Goal: Find specific page/section: Find specific page/section

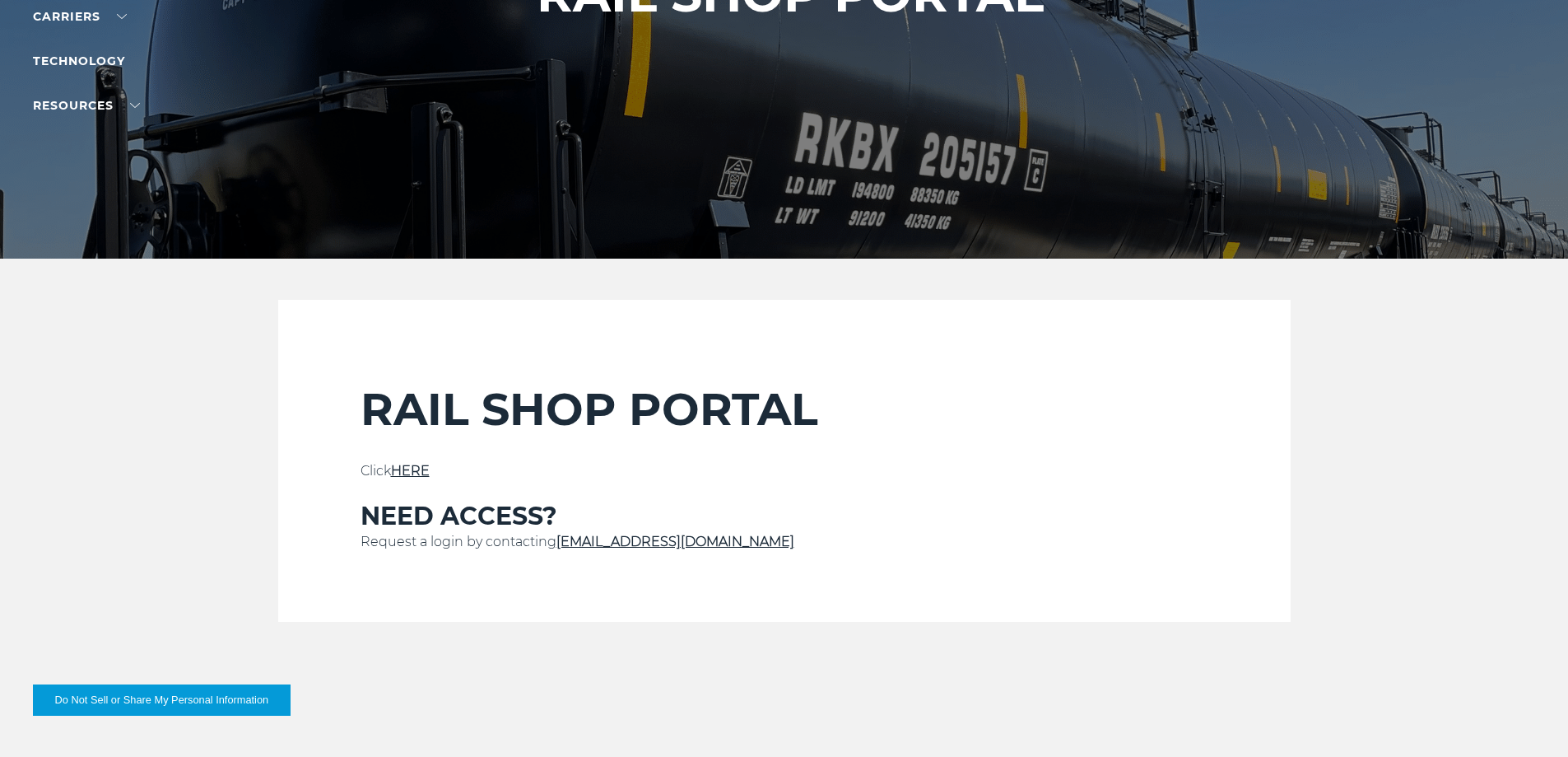
scroll to position [274, 0]
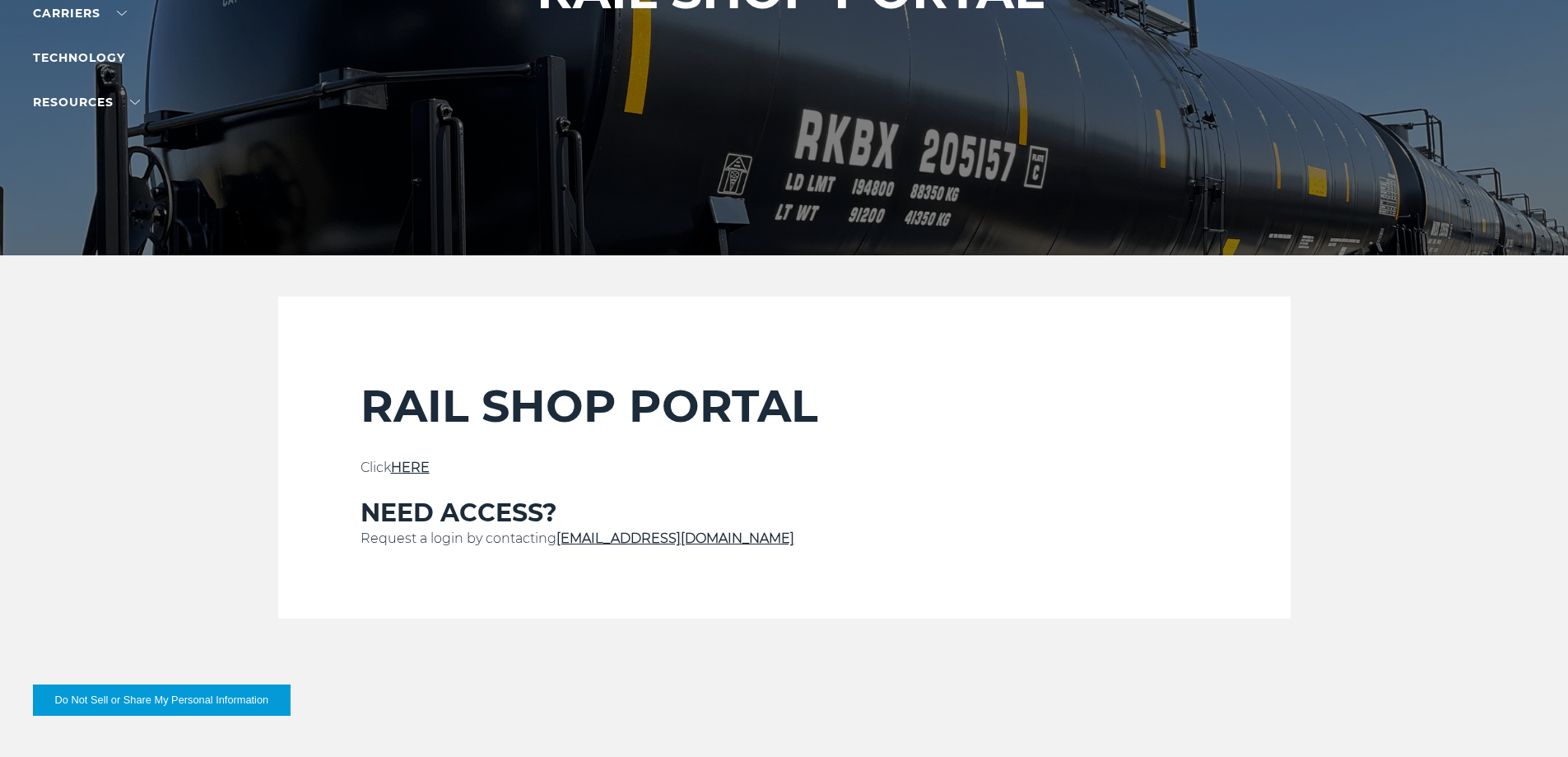
click at [401, 465] on link "HERE" at bounding box center [411, 467] width 39 height 16
click at [420, 464] on link "HERE" at bounding box center [411, 467] width 39 height 16
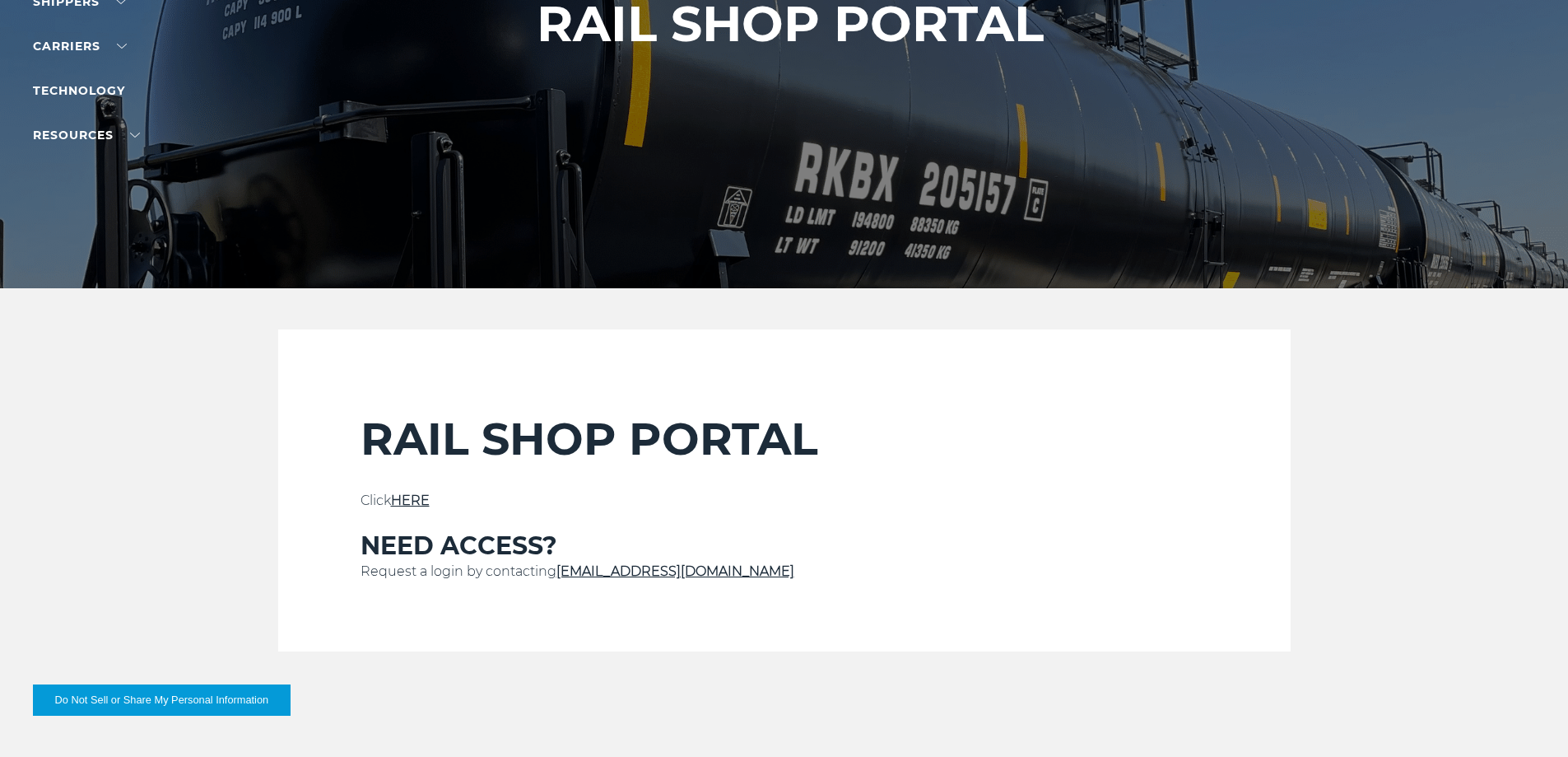
scroll to position [247, 0]
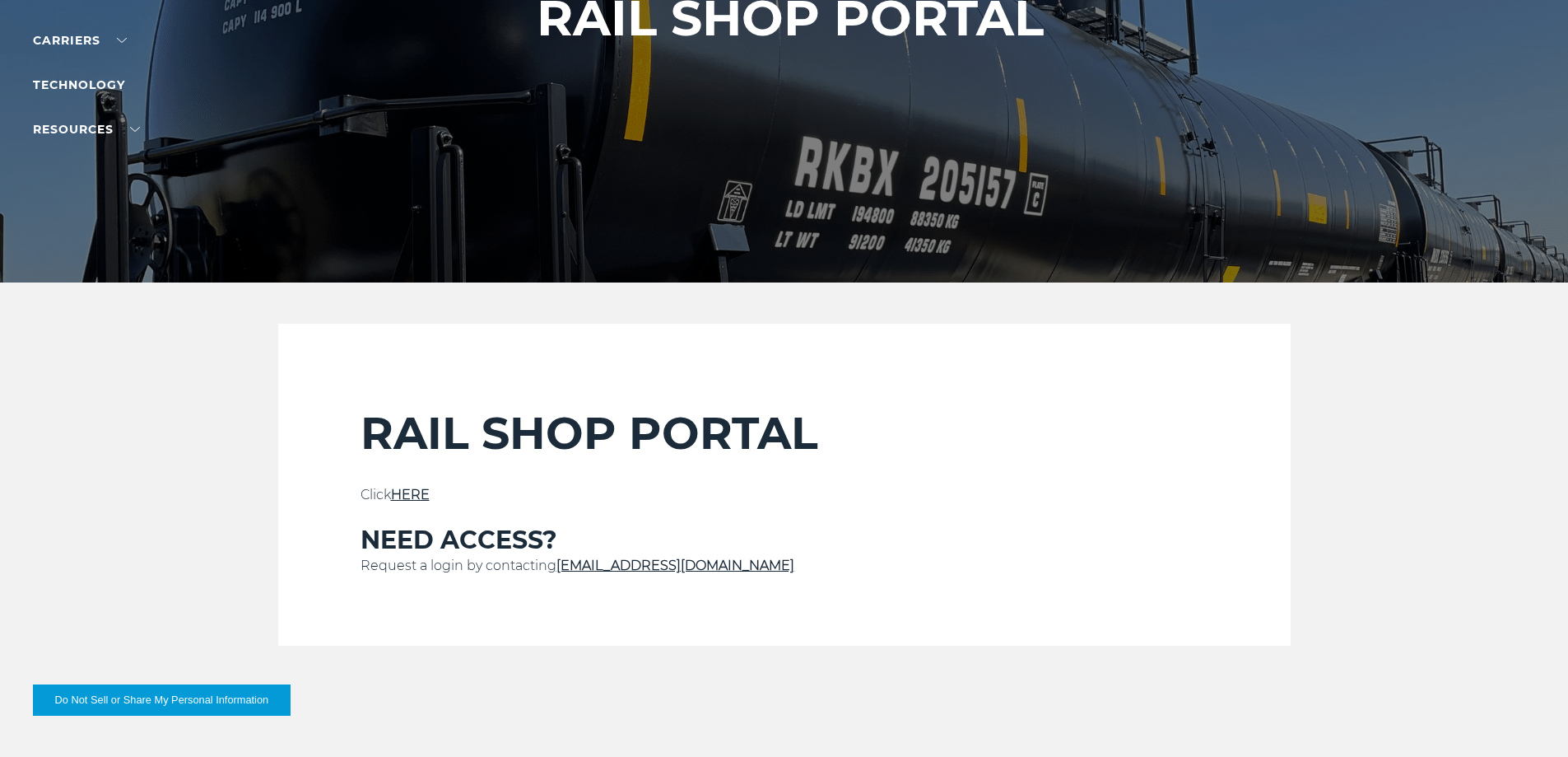
click at [414, 487] on link "HERE" at bounding box center [411, 495] width 39 height 16
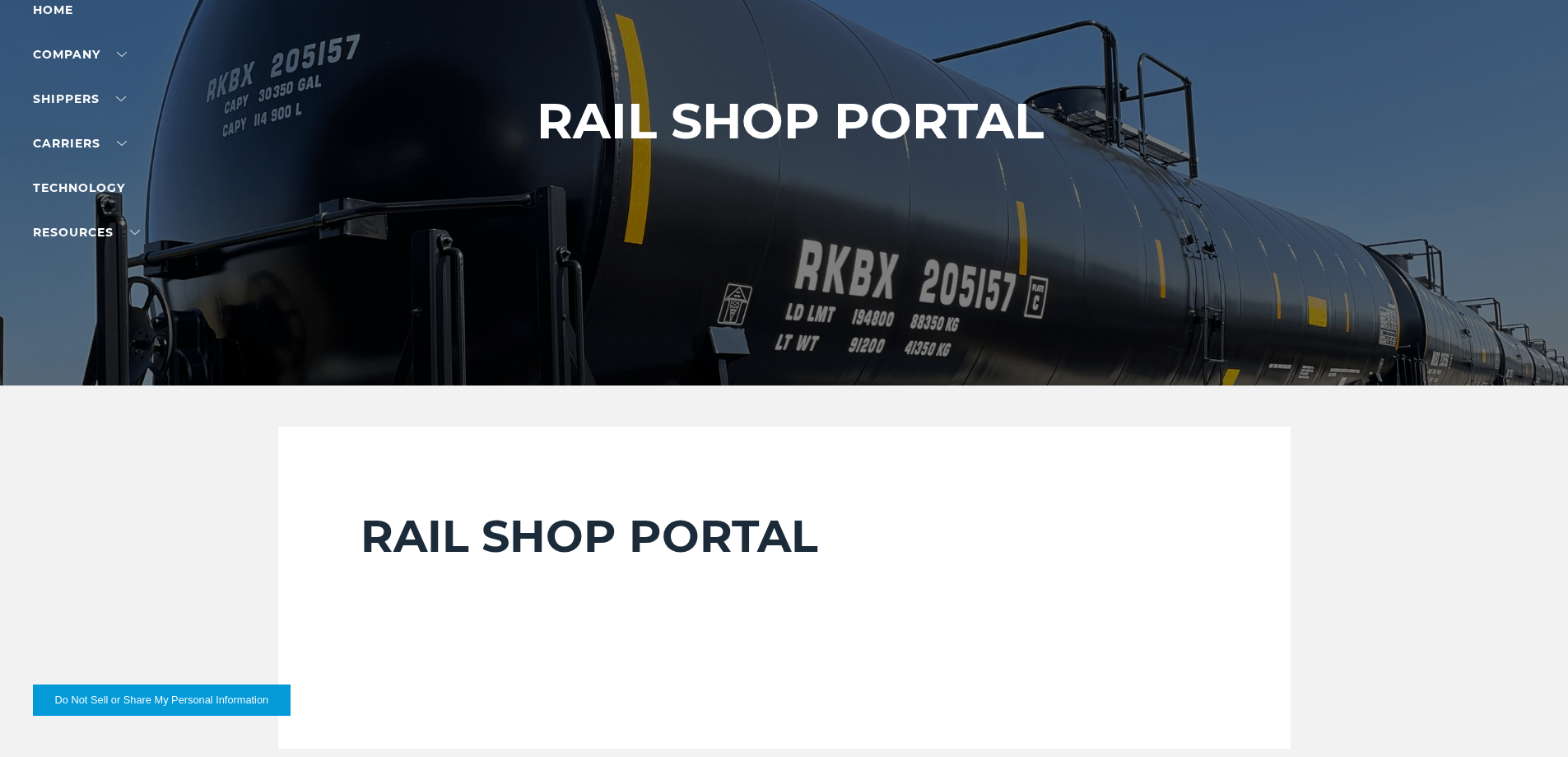
scroll to position [192, 0]
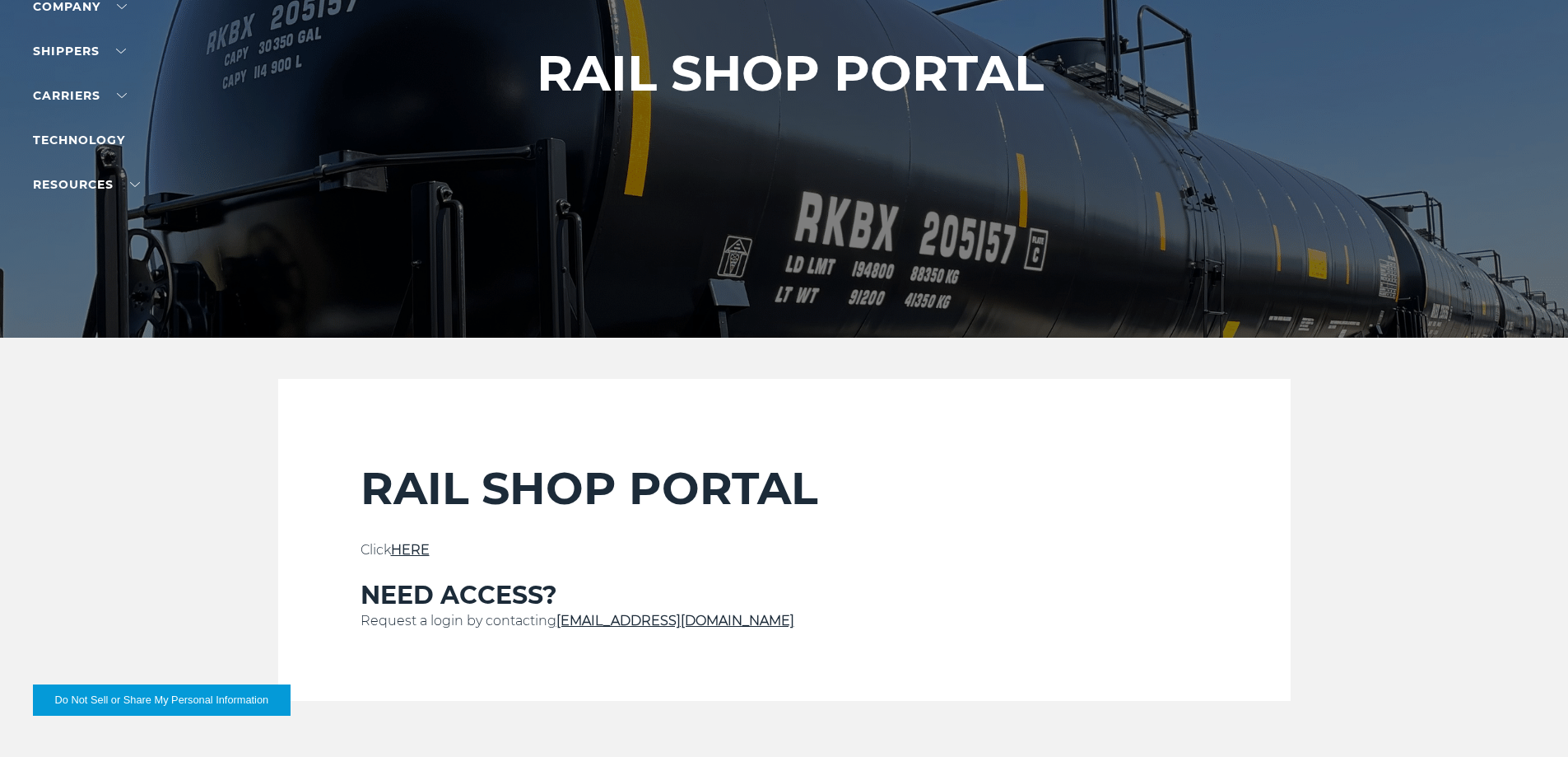
click at [416, 548] on link "HERE" at bounding box center [411, 550] width 39 height 16
